Goal: Task Accomplishment & Management: Manage account settings

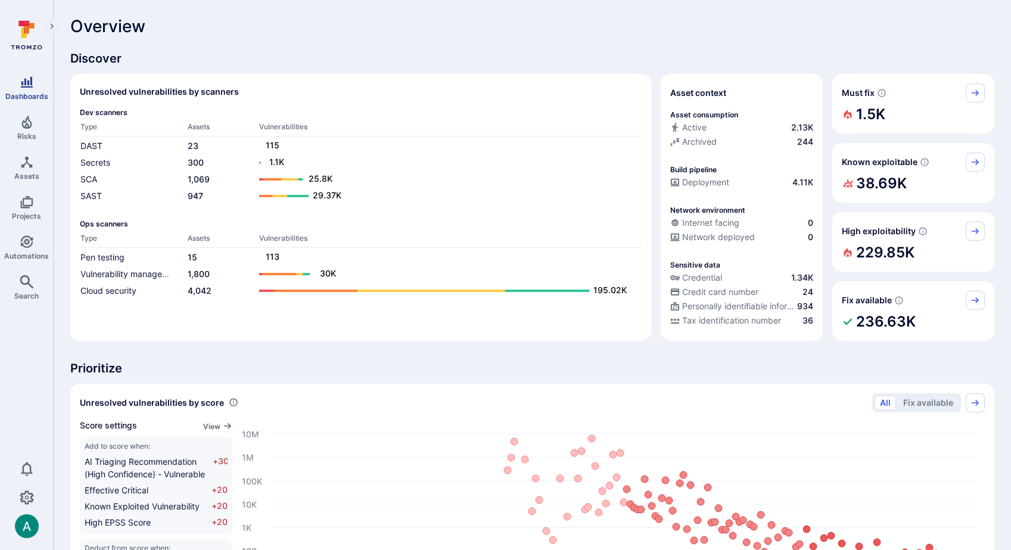
click at [30, 89] on link "Dashboards" at bounding box center [26, 87] width 53 height 35
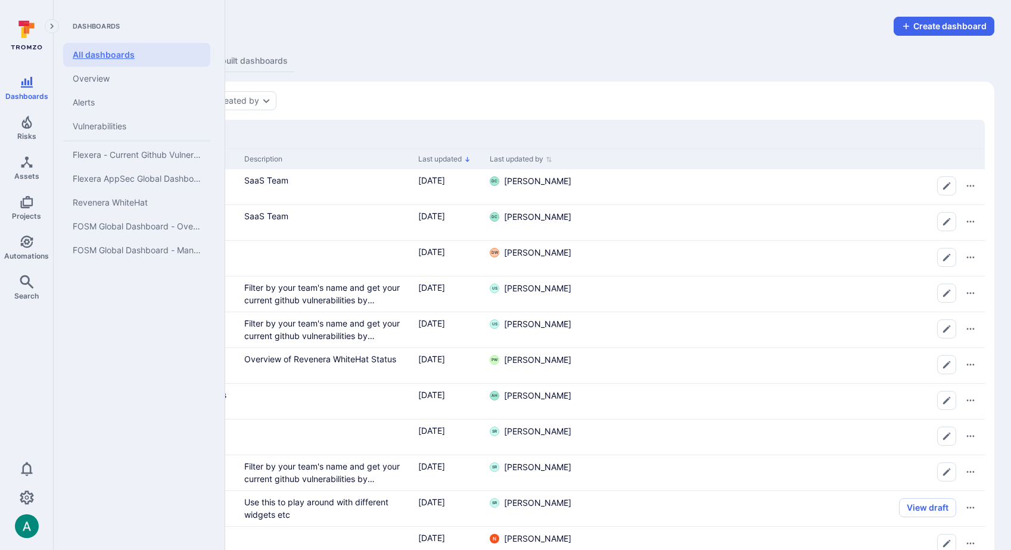
click at [110, 49] on link "All dashboards" at bounding box center [136, 55] width 147 height 24
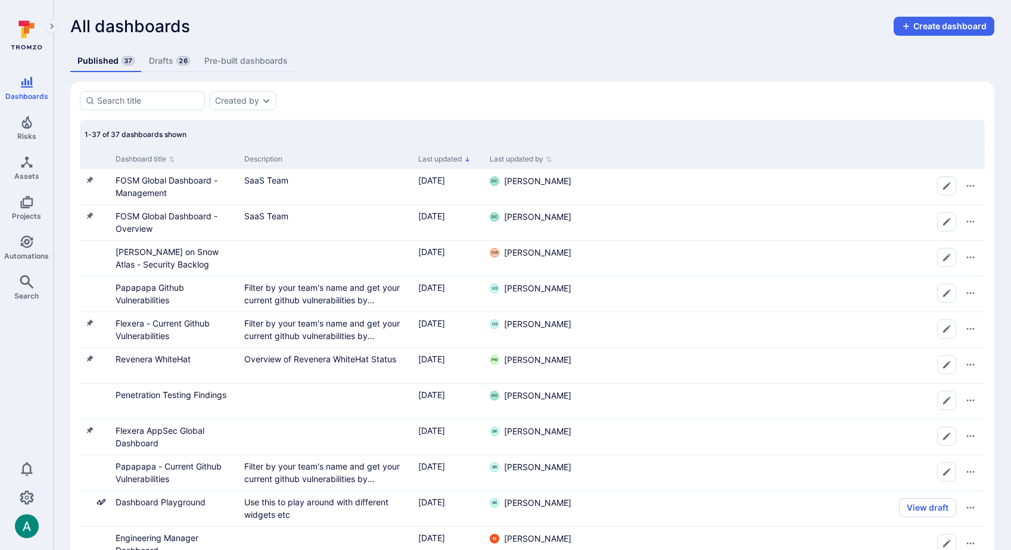
click at [162, 63] on link "Drafts 26" at bounding box center [169, 61] width 55 height 22
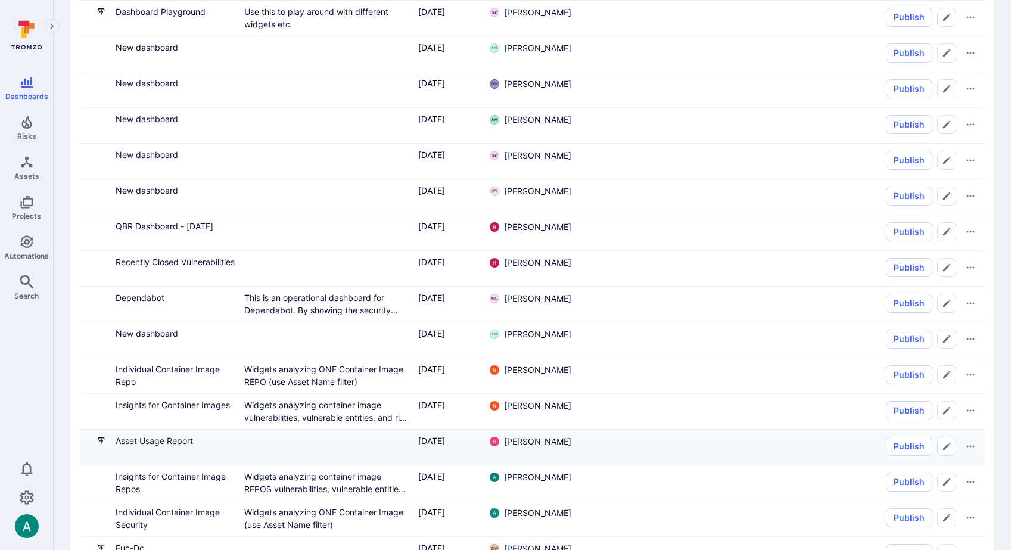
scroll to position [313, 0]
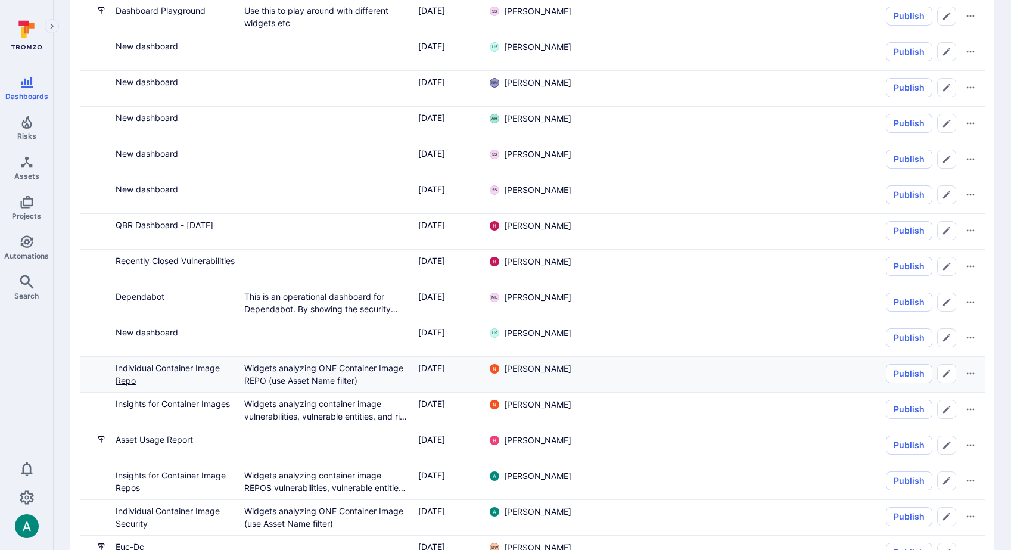
click at [187, 370] on link "Individual Container Image Repo" at bounding box center [168, 374] width 104 height 23
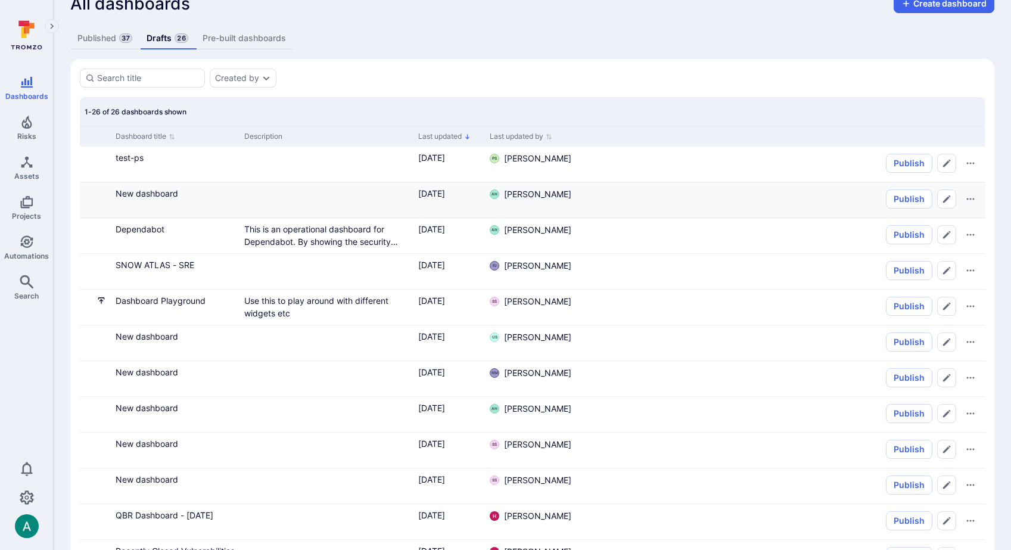
scroll to position [0, 0]
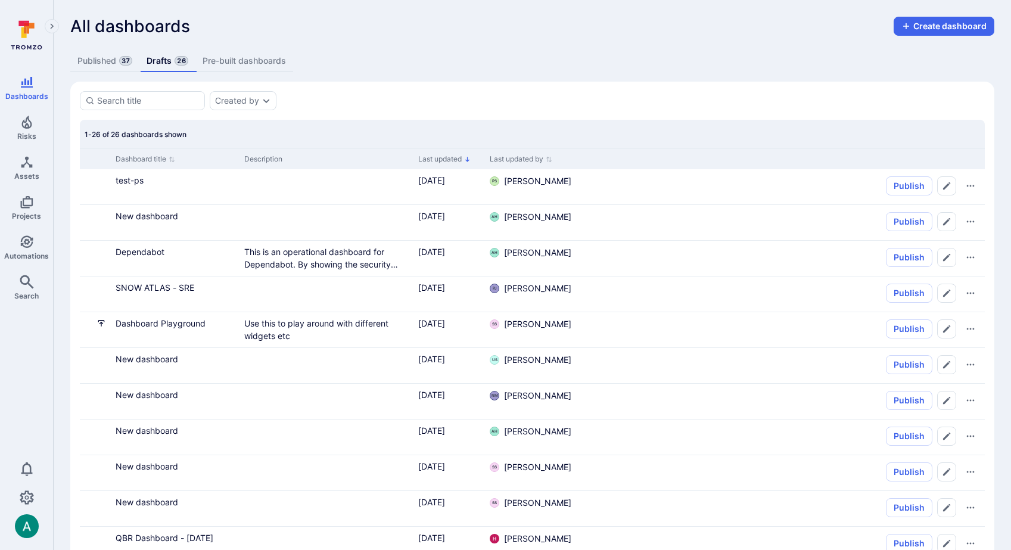
click at [101, 62] on link "Published 37" at bounding box center [104, 61] width 69 height 22
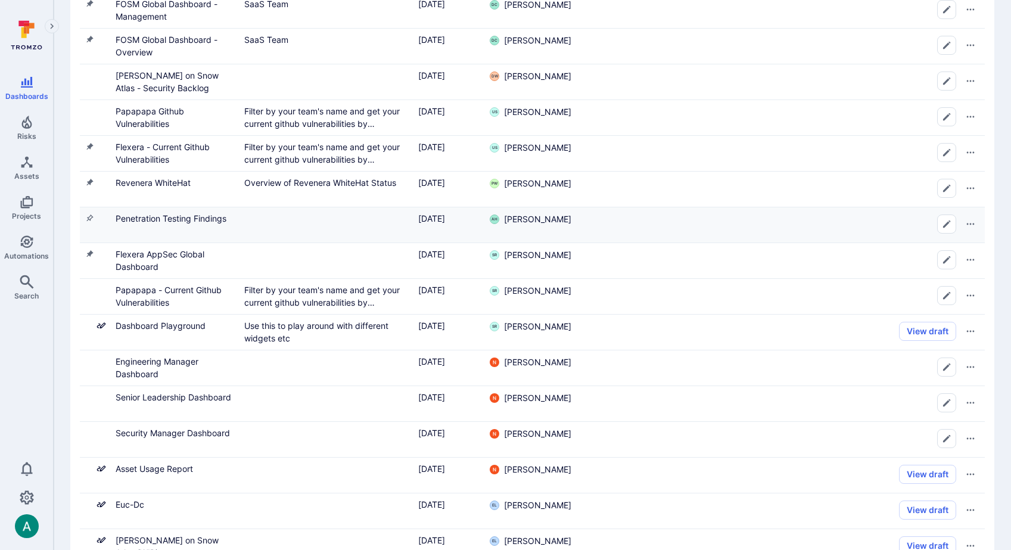
scroll to position [177, 0]
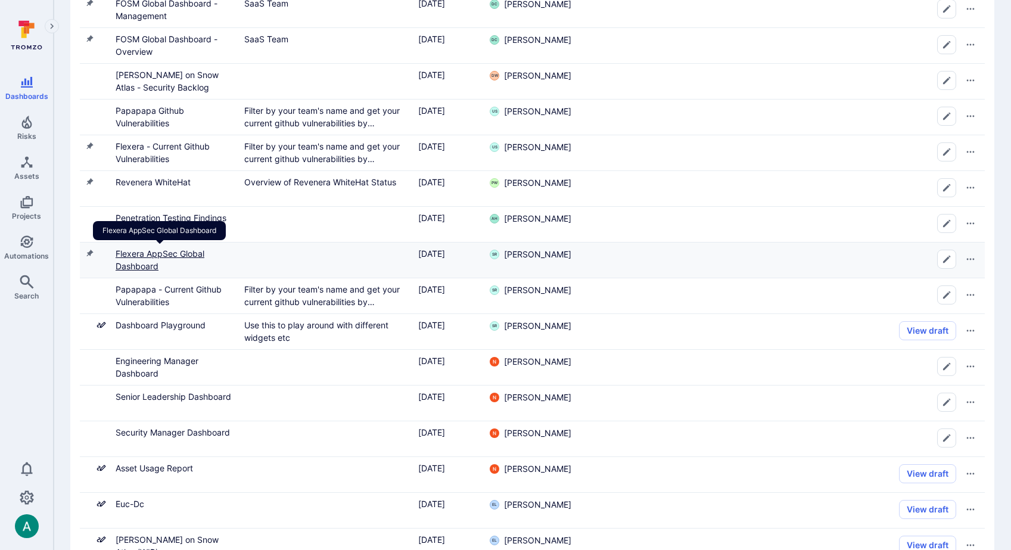
click at [193, 253] on link "Flexera AppSec Global Dashboard" at bounding box center [160, 260] width 89 height 23
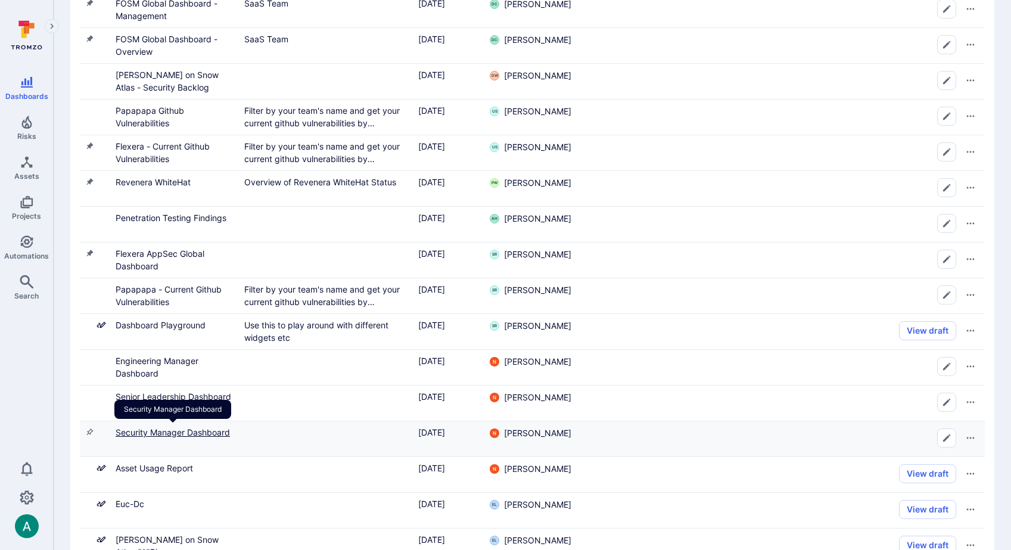
click at [220, 433] on link "Security Manager Dashboard" at bounding box center [173, 432] width 114 height 10
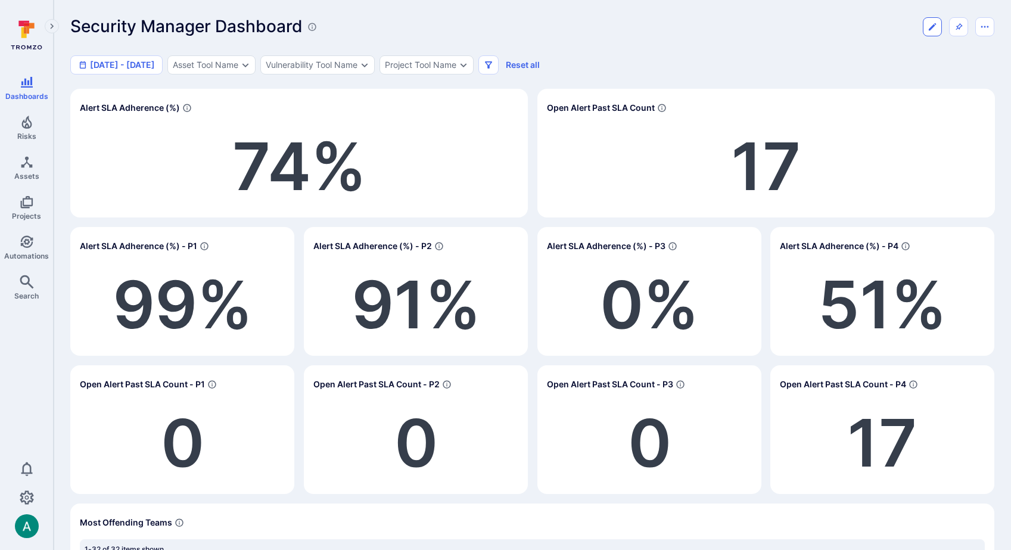
click at [935, 30] on icon "Edit dashboard" at bounding box center [933, 27] width 10 height 10
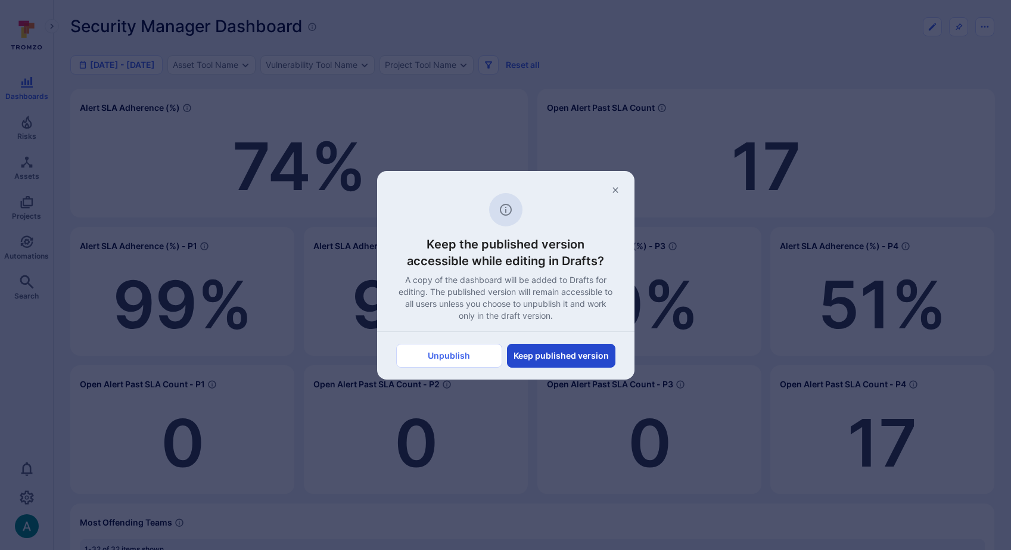
click at [593, 354] on button "Keep published version" at bounding box center [561, 356] width 108 height 24
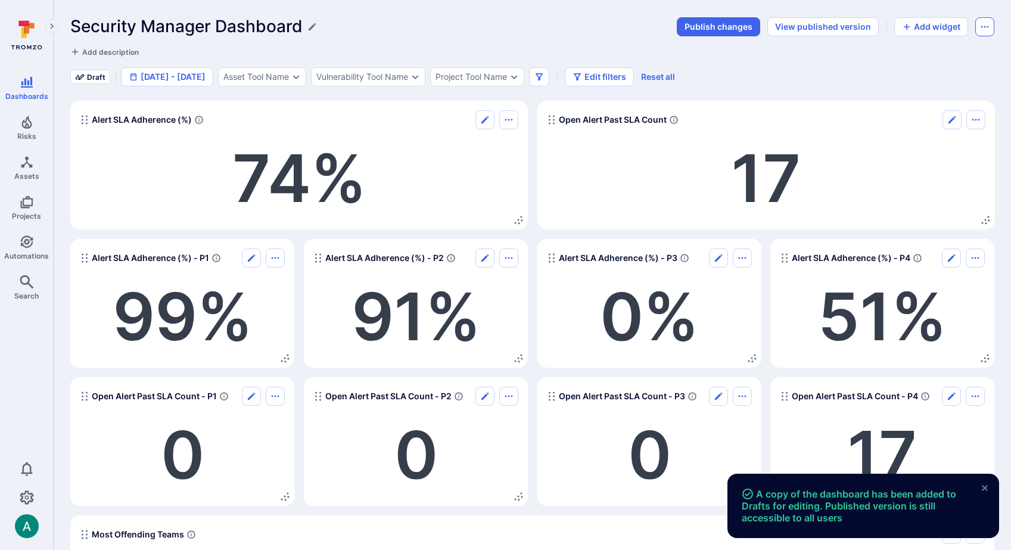
click at [985, 32] on button "Dashboard menu" at bounding box center [985, 26] width 19 height 19
click at [988, 27] on div at bounding box center [505, 275] width 1011 height 550
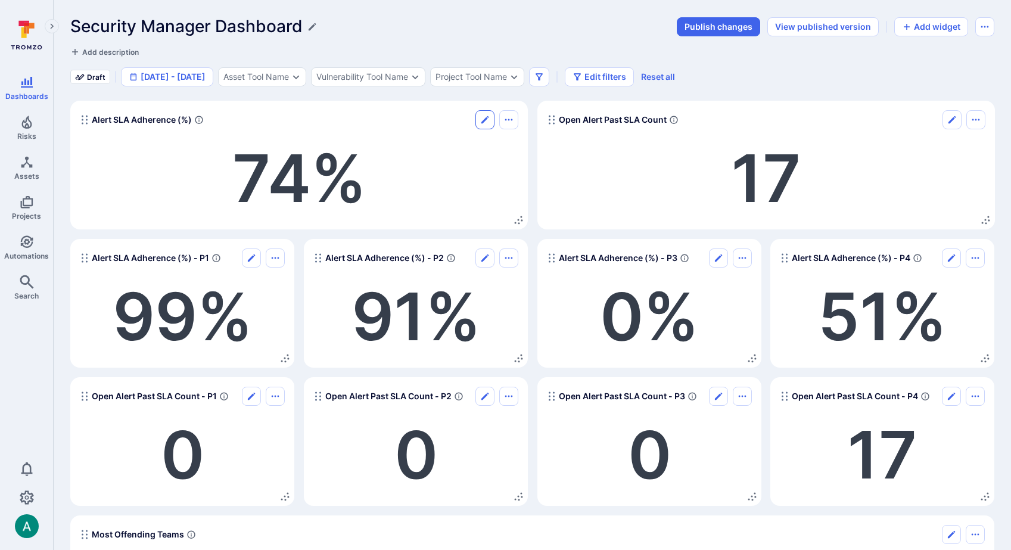
click at [483, 122] on icon "Edit" at bounding box center [485, 119] width 7 height 7
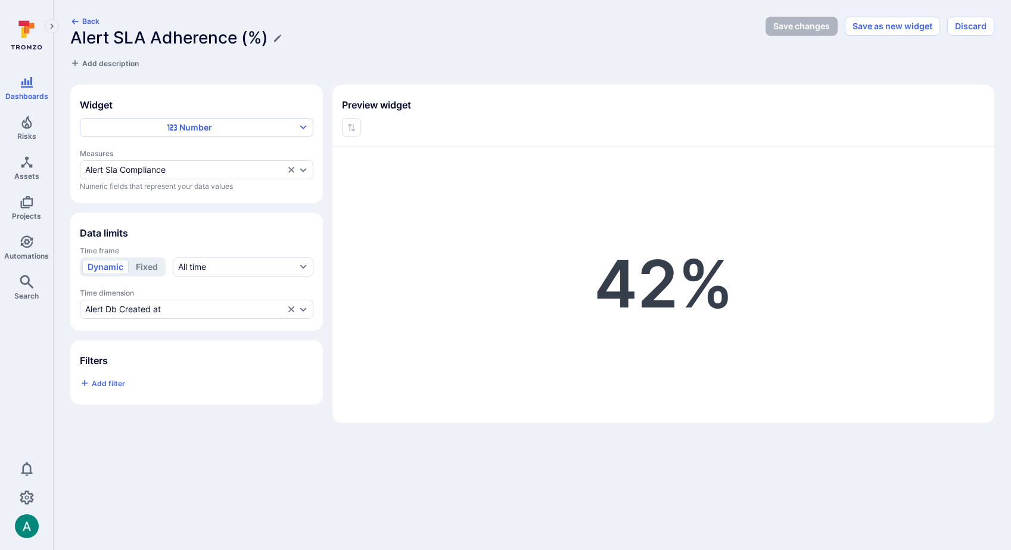
click at [257, 40] on h1 "Alert SLA Adherence (%)" at bounding box center [169, 38] width 198 height 20
drag, startPoint x: 284, startPoint y: 39, endPoint x: -8, endPoint y: 29, distance: 292.2
click at [0, 29] on html "Dashboards Risks Assets Projects Automations Search 0 Dashboards All dashboards…" at bounding box center [505, 275] width 1011 height 550
click at [80, 18] on button "Back" at bounding box center [84, 21] width 29 height 9
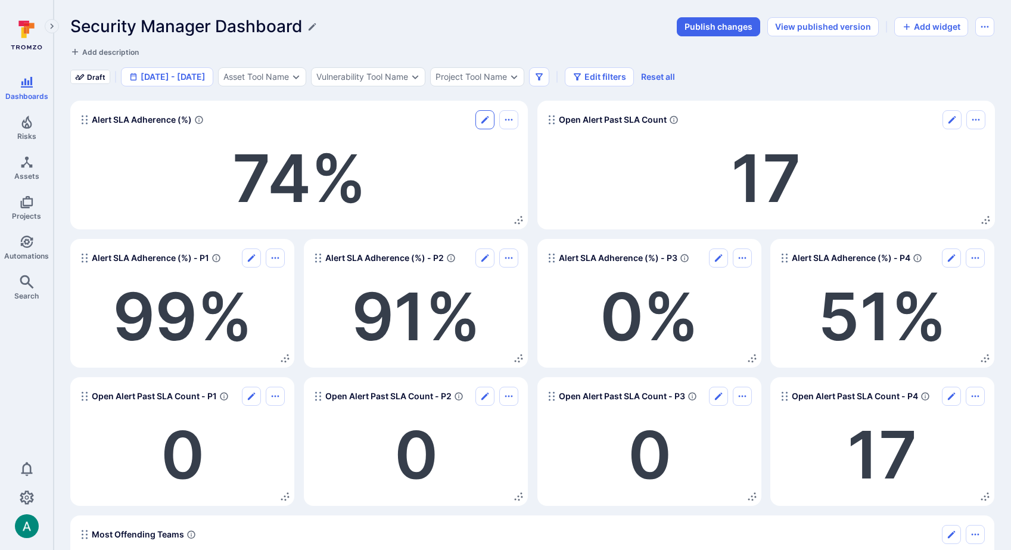
click at [485, 115] on icon "Edit" at bounding box center [485, 120] width 10 height 10
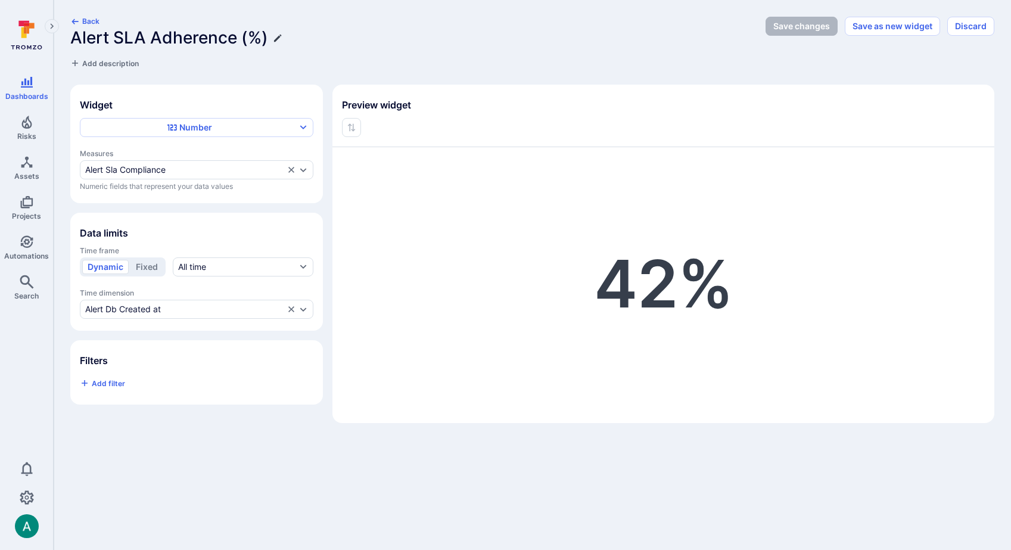
click at [274, 34] on icon "Edit title" at bounding box center [278, 38] width 10 height 10
click at [251, 36] on input "Alert SLA Adherence (%)" at bounding box center [414, 38] width 688 height 20
click at [86, 17] on button "Back" at bounding box center [84, 21] width 29 height 9
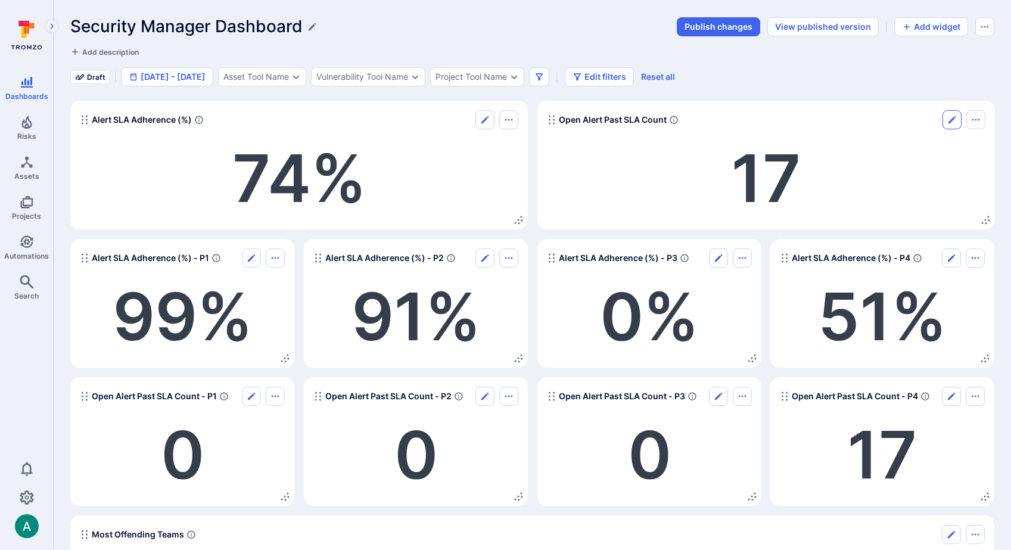
click at [955, 118] on icon "Edit" at bounding box center [953, 120] width 10 height 10
click at [955, 118] on body "Dashboards Risks Assets Projects Automations Search 0 Dashboards All dashboards…" at bounding box center [505, 275] width 1011 height 550
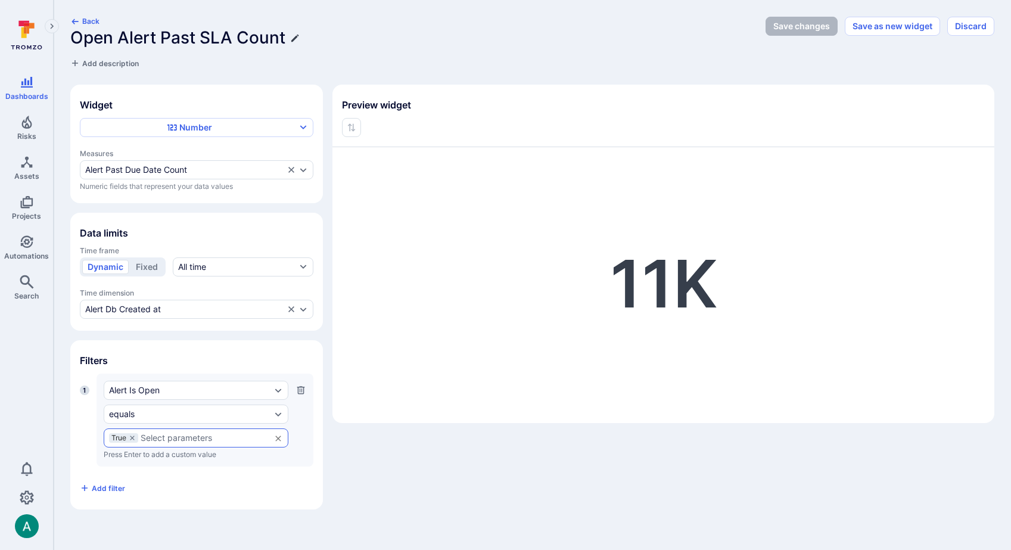
click at [297, 37] on icon "Edit title" at bounding box center [295, 38] width 10 height 10
click at [285, 38] on input "Open Alert Past SLA Count" at bounding box center [414, 38] width 688 height 20
